Goal: Information Seeking & Learning: Learn about a topic

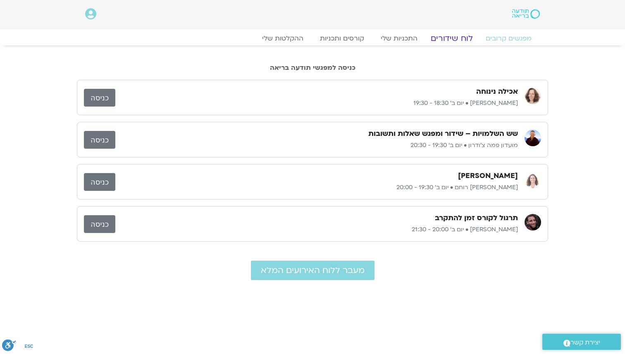
click at [449, 41] on link "לוח שידורים" at bounding box center [451, 38] width 62 height 10
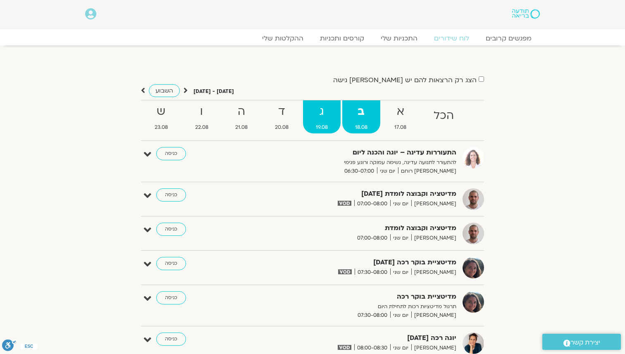
click at [321, 109] on strong "ג" at bounding box center [322, 111] width 38 height 19
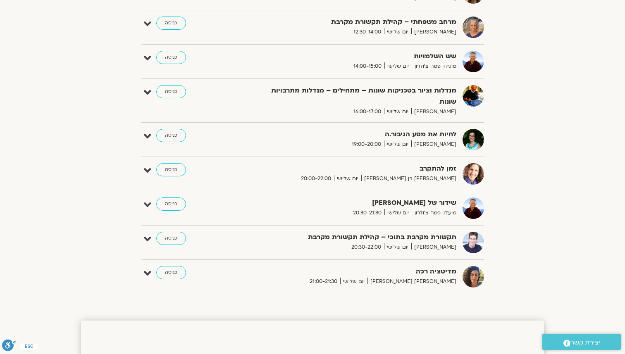
scroll to position [392, 0]
click at [328, 151] on div "התעוררות עדינה – יוגה והכנה ליום להתעורר לתנועה עדינה, נשימה עמוקה ורוגע פנימי …" at bounding box center [312, 24] width 343 height 539
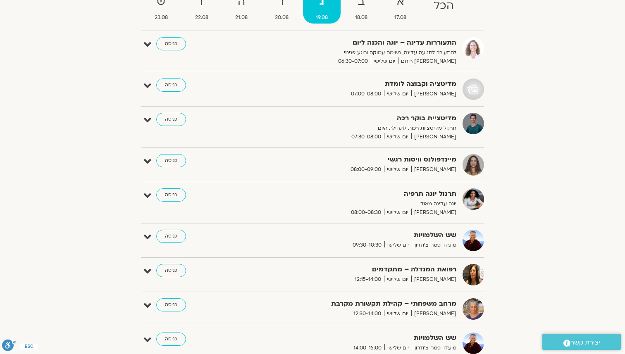
scroll to position [109, 0]
